Goal: Transaction & Acquisition: Purchase product/service

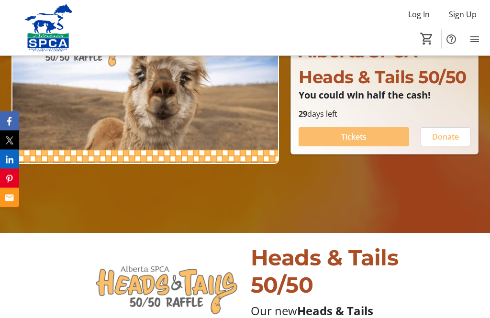
scroll to position [135, 0]
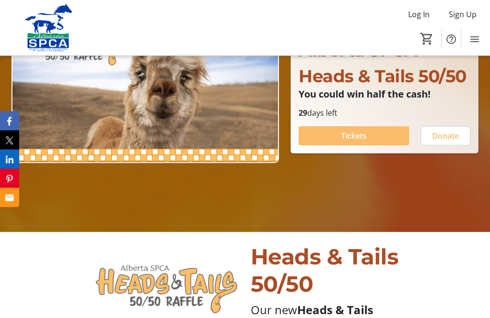
click at [363, 142] on span "Tickets" at bounding box center [353, 136] width 25 height 11
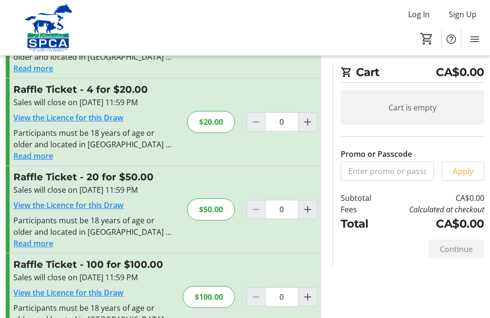
scroll to position [92, 0]
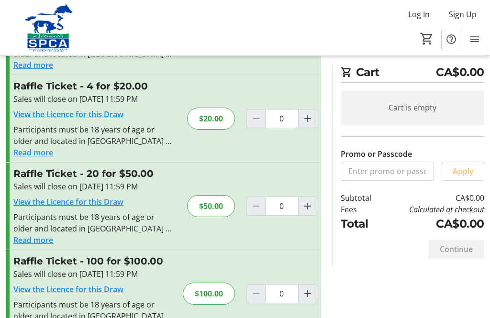
click at [311, 202] on mat-icon "Increment by one" at bounding box center [307, 206] width 11 height 11
type input "1"
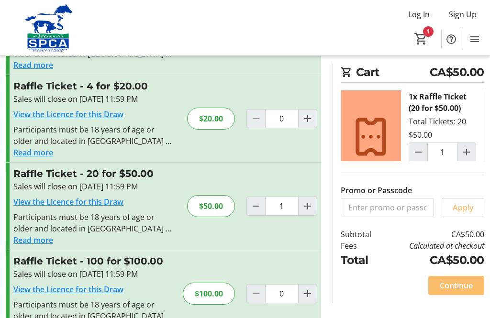
scroll to position [7, 0]
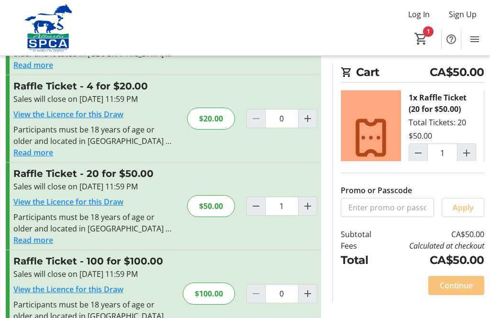
click at [456, 292] on span "Continue" at bounding box center [456, 285] width 33 height 11
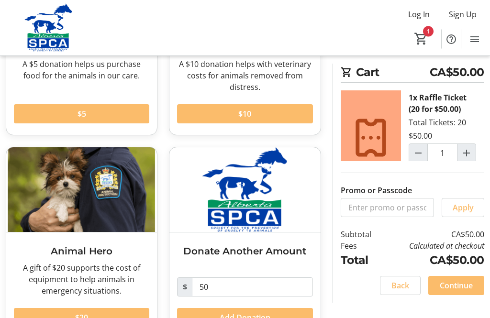
scroll to position [167, 0]
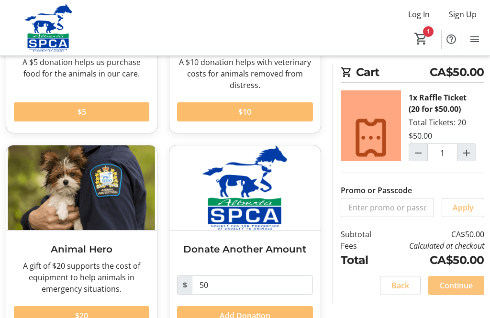
click at [457, 292] on span "Continue" at bounding box center [456, 285] width 33 height 11
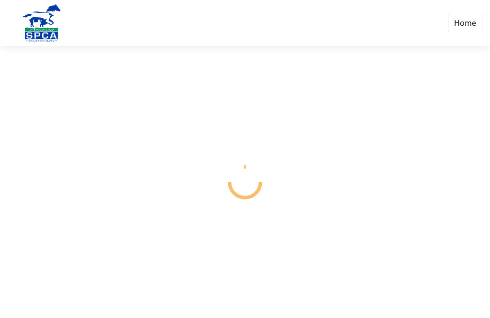
select select "CA"
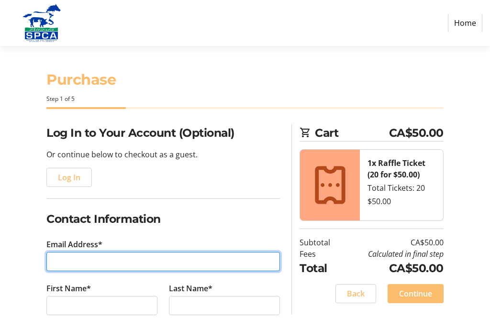
click at [168, 257] on input "Email Address*" at bounding box center [163, 261] width 234 height 19
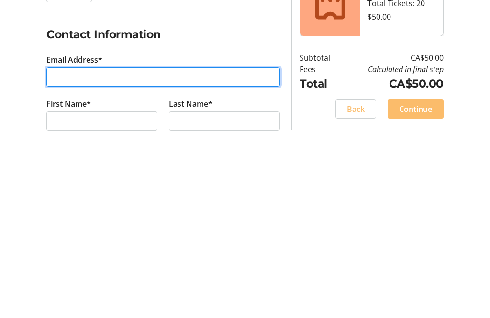
type input "[EMAIL_ADDRESS][PERSON_NAME][DOMAIN_NAME]"
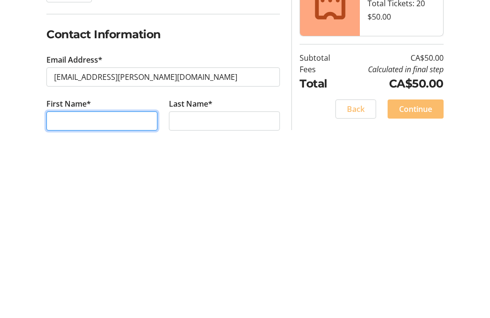
type input "[PERSON_NAME]"
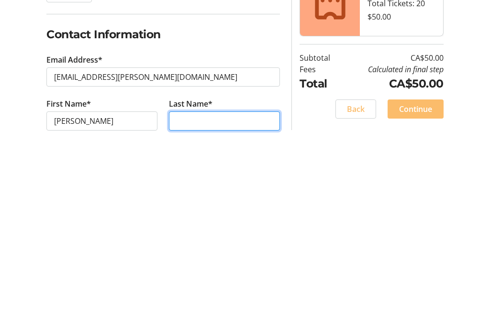
type input "Weston"
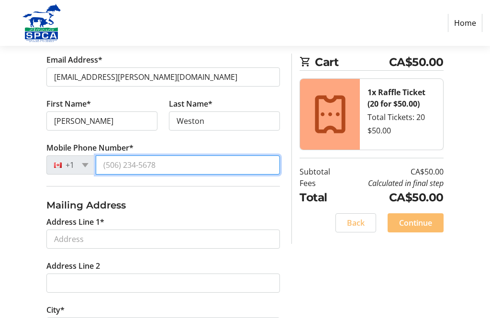
click at [256, 165] on input "Mobile Phone Number*" at bounding box center [188, 165] width 184 height 19
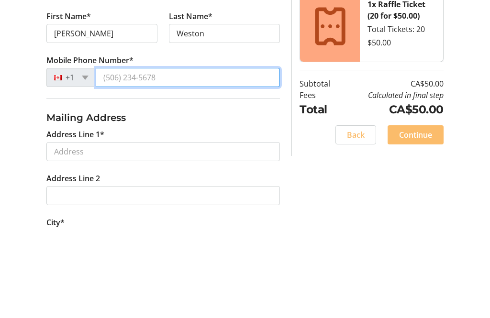
type input "[PHONE_NUMBER]"
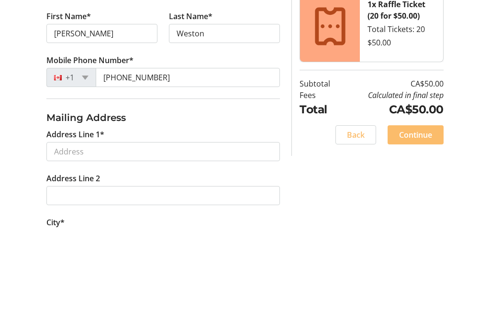
scroll to position [273, 0]
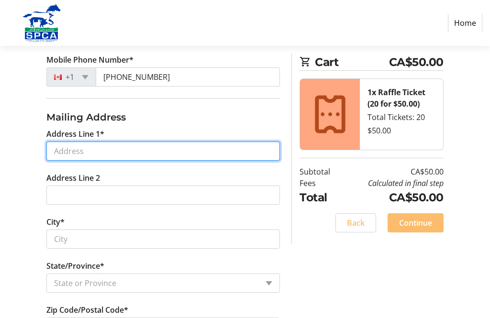
click at [213, 151] on input "Address Line 1*" at bounding box center [163, 151] width 234 height 19
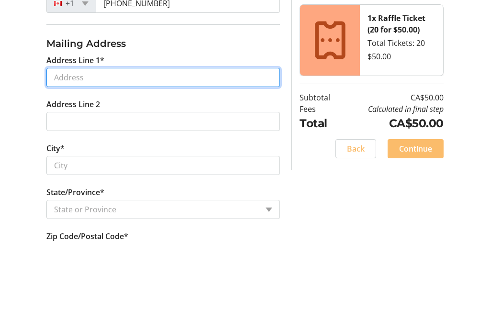
type input "[STREET_ADDRESS]"
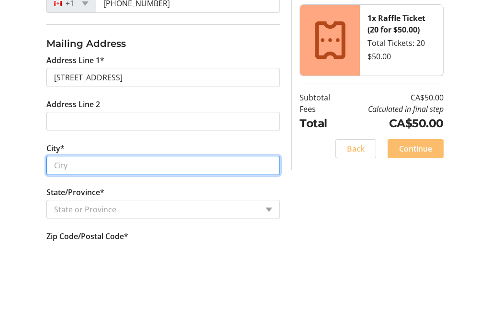
type input "[GEOGRAPHIC_DATA]"
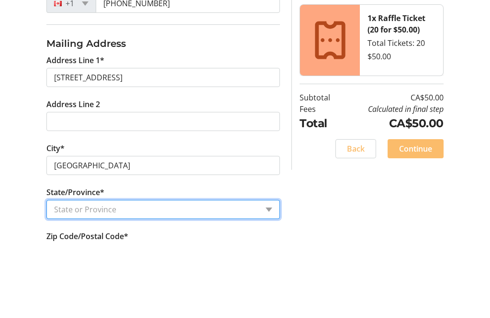
select select "AB"
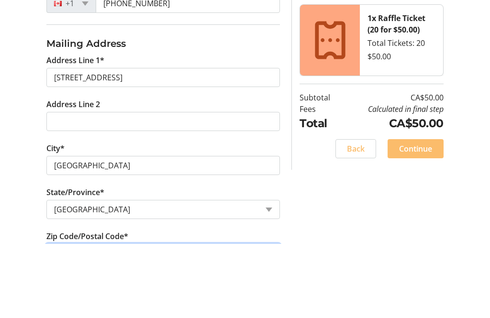
type input "T3M 0G1"
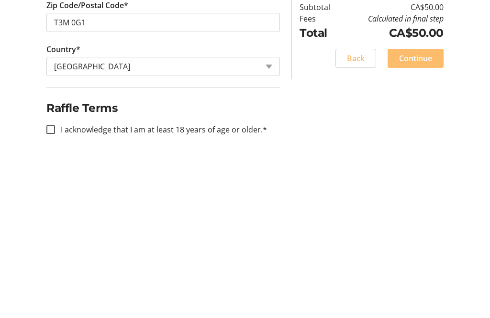
scroll to position [417, 0]
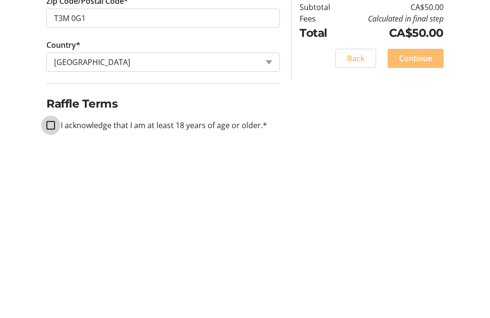
click at [52, 286] on input "I acknowledge that I am at least 18 years of age or older.*" at bounding box center [50, 290] width 9 height 9
checkbox input "true"
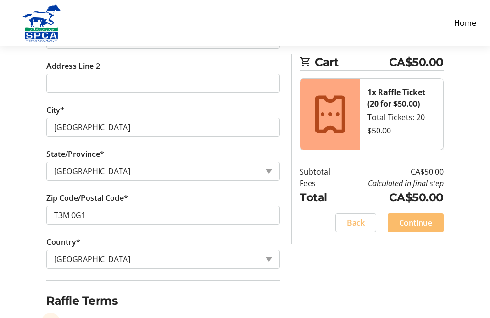
scroll to position [387, 0]
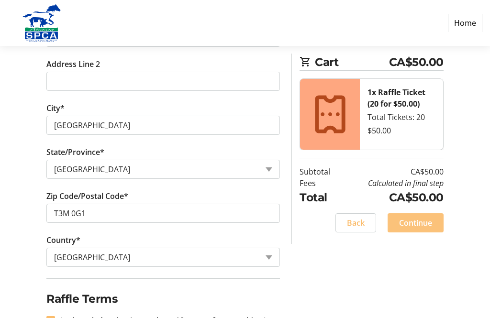
click at [428, 220] on span "Continue" at bounding box center [415, 222] width 33 height 11
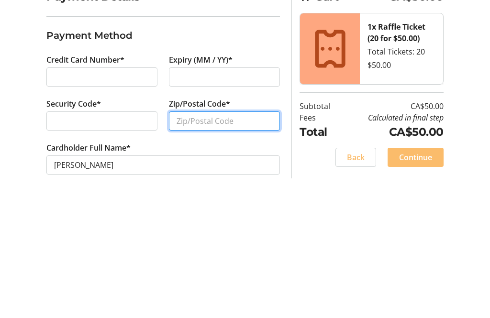
click at [243, 248] on input "Zip/Postal Code*" at bounding box center [224, 257] width 111 height 19
type input "T3M 0G1"
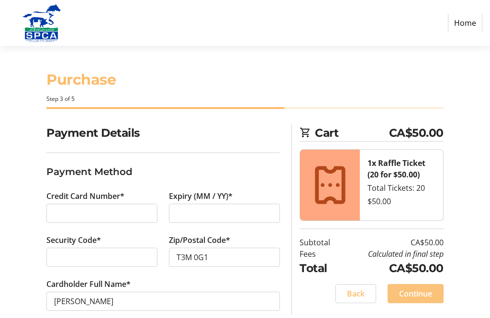
click at [428, 292] on span "Continue" at bounding box center [415, 293] width 33 height 11
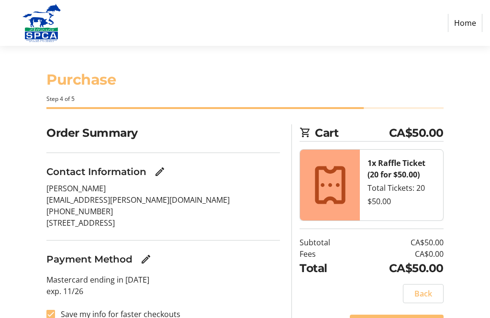
scroll to position [21, 0]
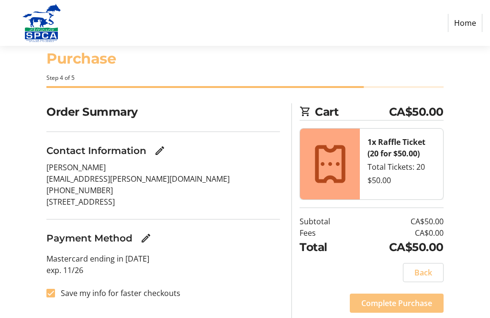
click at [392, 301] on span "Complete Purchase" at bounding box center [396, 303] width 71 height 11
